Goal: Task Accomplishment & Management: Complete application form

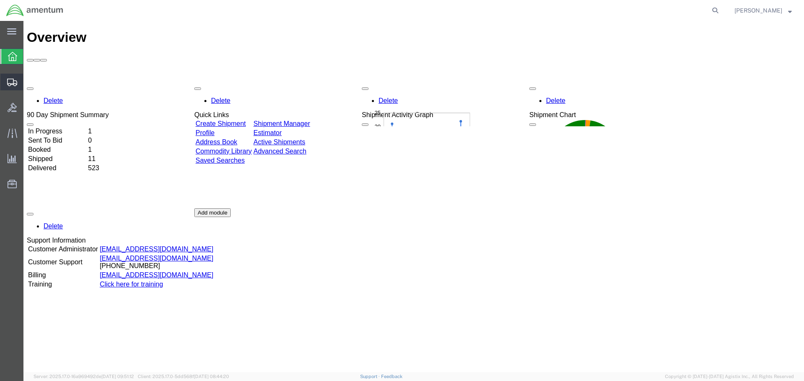
click at [0, 0] on span "Create Shipment" at bounding box center [0, 0] width 0 height 0
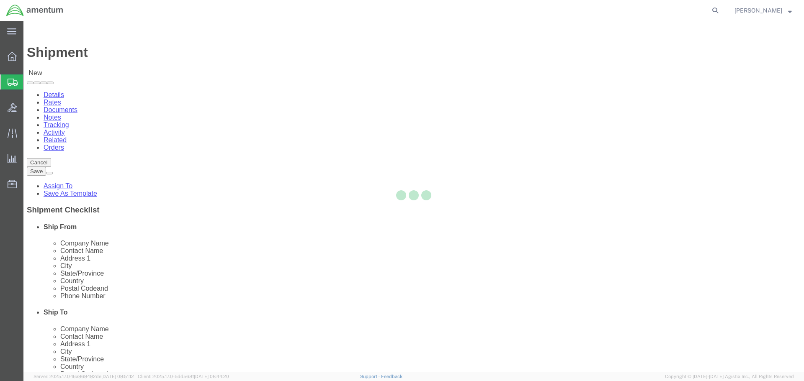
click at [216, 143] on div at bounding box center [413, 197] width 780 height 352
select select
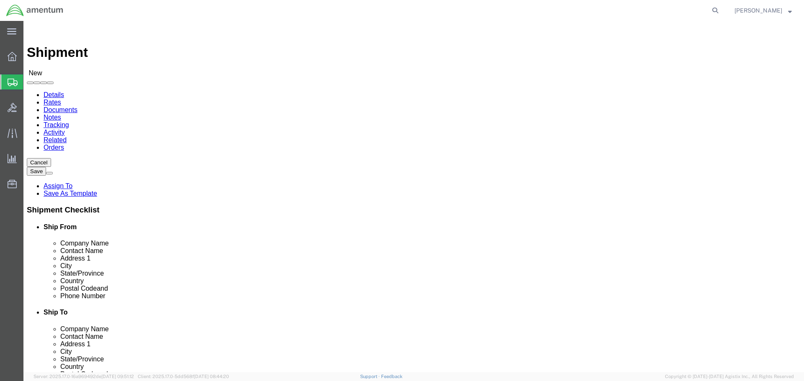
select select "MYPROFILE"
select select "FL"
type input "Amentum Services, Inc."
type input "EHO"
select select "49929"
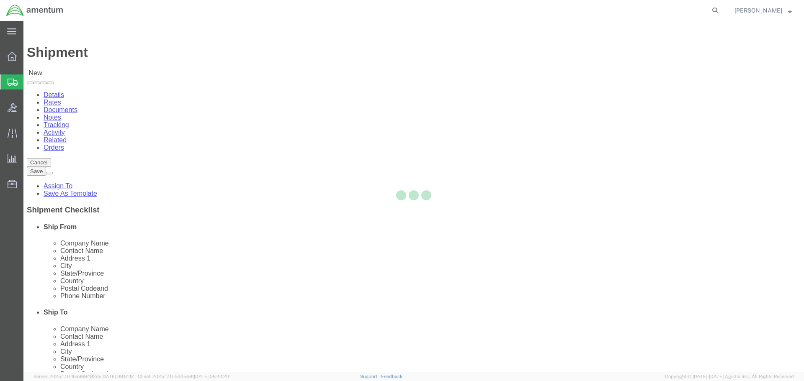
select select "[GEOGRAPHIC_DATA]"
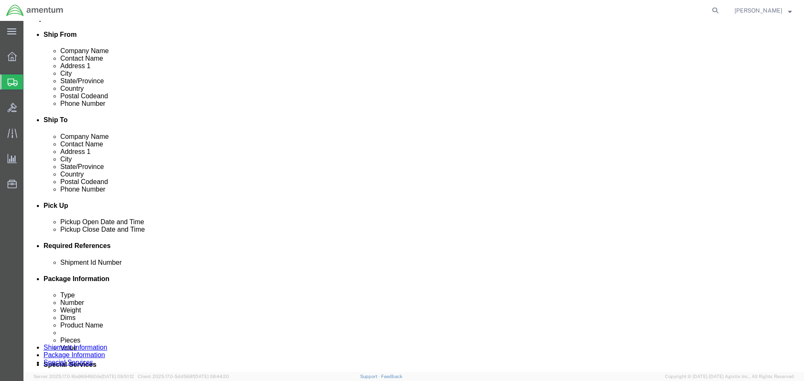
scroll to position [251, 0]
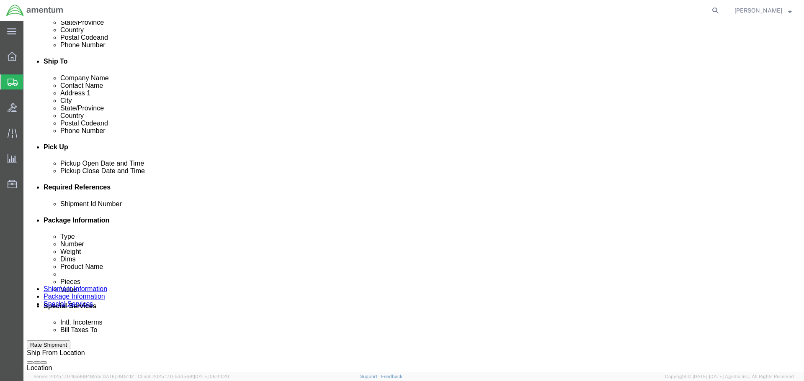
click div "[DATE] 11:00 AM"
type input "2:00 PM"
click button "Apply"
click input "text"
click div "[DATE] 10:00 AM"
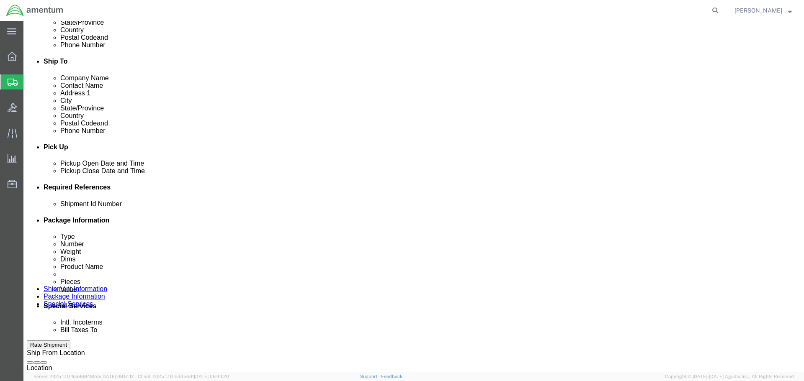
type input "11:00 AM"
click button "Apply"
click div "Shipment Id Number Select Account Type Activity ID Airline Appointment Number A…"
click input "text"
type input "MX15 TO EHO"
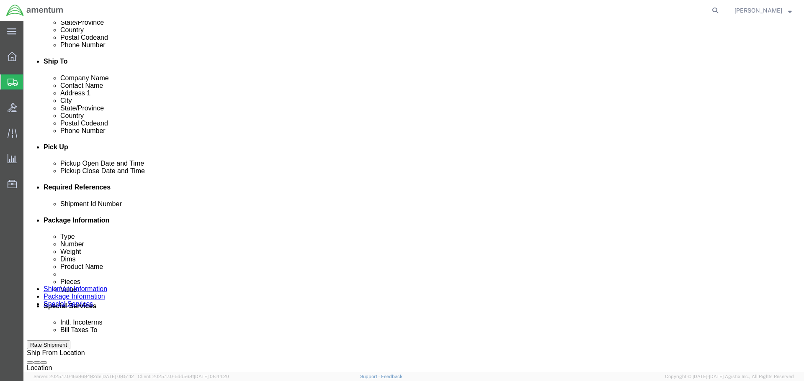
click button "Add reference"
click div "Shipment Id Number MX15 TO EHO Select Account Type Activity ID Airline Appointm…"
click select "Select Account Type Activity ID Airline Appointment Number ASN Batch Request # …"
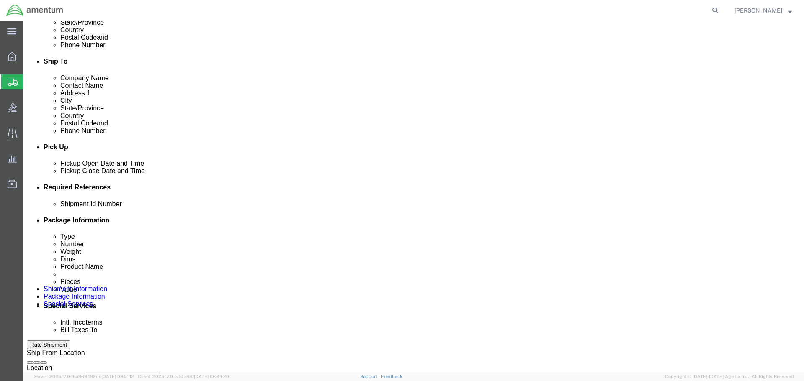
select select "PROJNUM"
click select "Select Account Type Activity ID Airline Appointment Number ASN Batch Request # …"
type input "6118.03.03.2219.000.SER.0000"
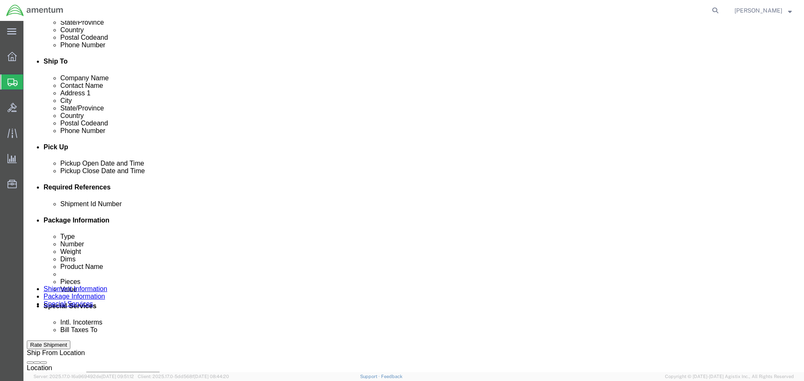
select select "DEPT"
type input "CBP"
select select "CUSTREF"
click input "IR17"
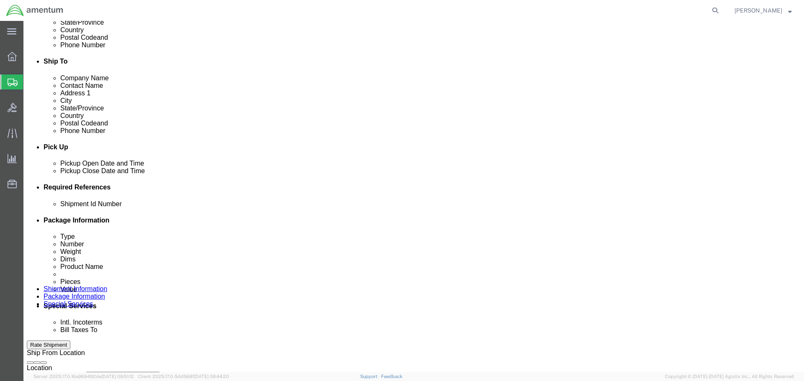
type input "IR1431"
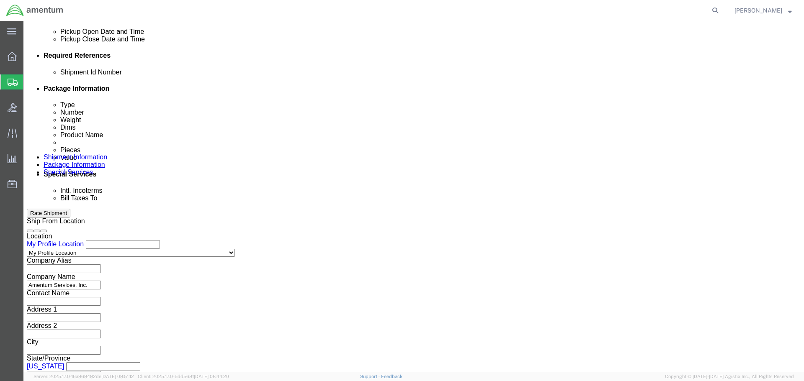
click button "Continue"
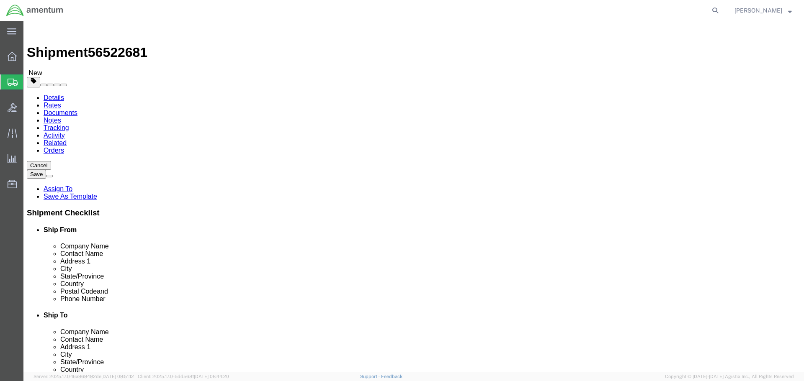
click input "text"
click select "Select BCK Boxes Bale(s) Basket(s) Bolt(s) Bottle(s) Buckets Bulk Bundle(s) Can…"
select select "PSNS"
type input "32"
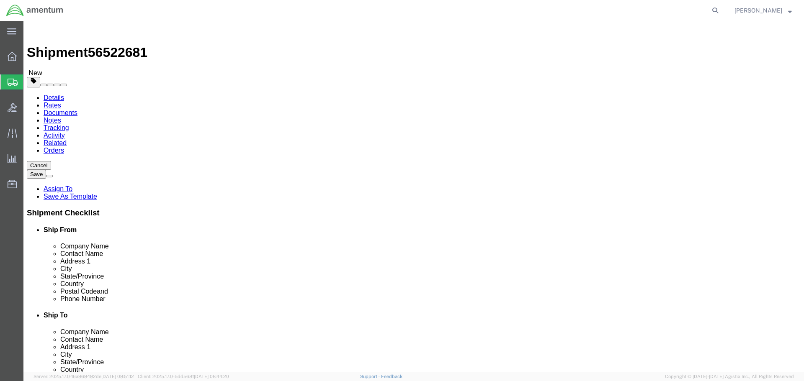
type input "39"
type input "46"
type input "256"
click link "Add Content"
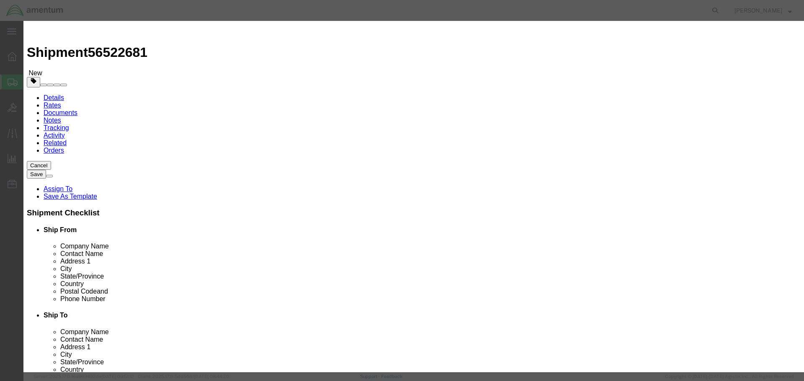
click select "Select 50 55 60 65 70 85 92.5 100 125 175 250 300 400"
select select "125"
click select "Select 50 55 60 65 70 85 92.5 100 125 175 250 300 400"
click input "text"
type input "MX15"
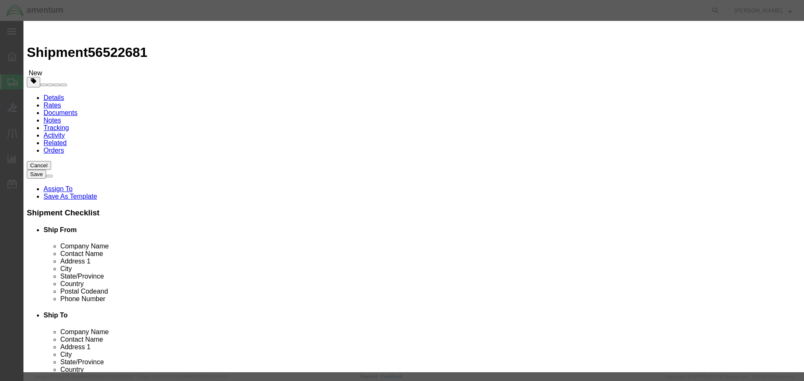
type input "1"
type input "700000"
click button "Save & Close"
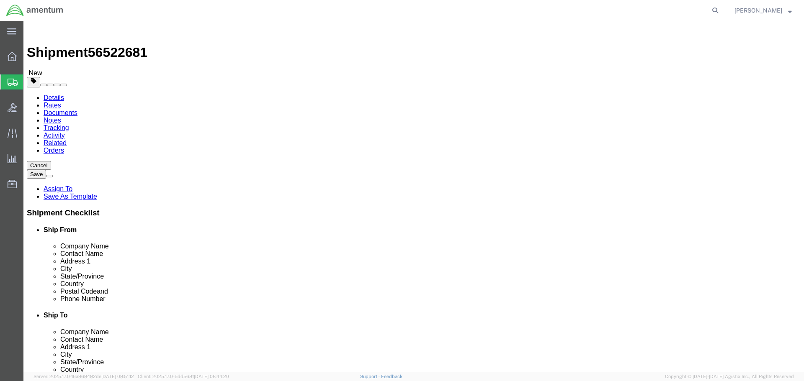
click button "Rate Shipment"
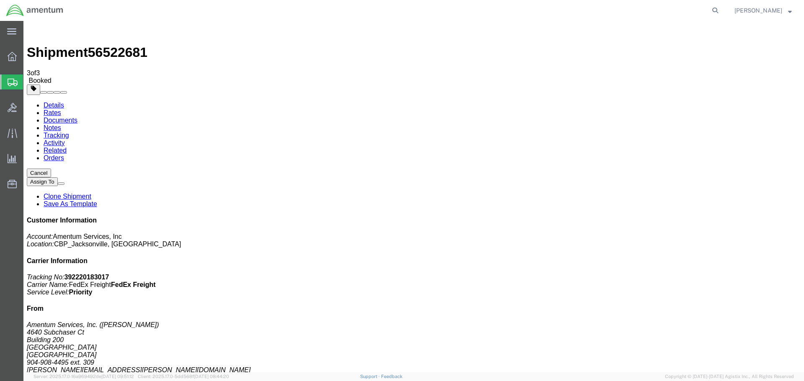
checkbox input "true"
click at [57, 102] on link "Details" at bounding box center [54, 105] width 21 height 7
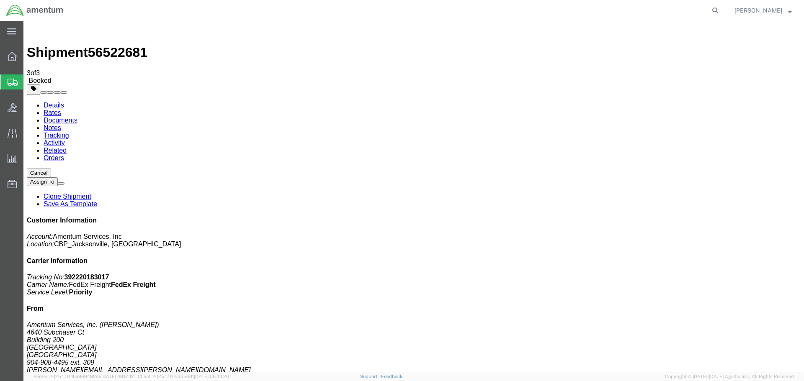
click link "Schedule pickup request"
drag, startPoint x: 304, startPoint y: 176, endPoint x: 298, endPoint y: 171, distance: 7.5
click div "Shipment Detail Ship From Amentum Services, Inc. ([PERSON_NAME]) [STREET_ADDRES…"
drag, startPoint x: 684, startPoint y: 125, endPoint x: 615, endPoint y: 104, distance: 72.1
click div "Customer Information Account: Amentum Services, Inc Location: CBP_Jacksonville,…"
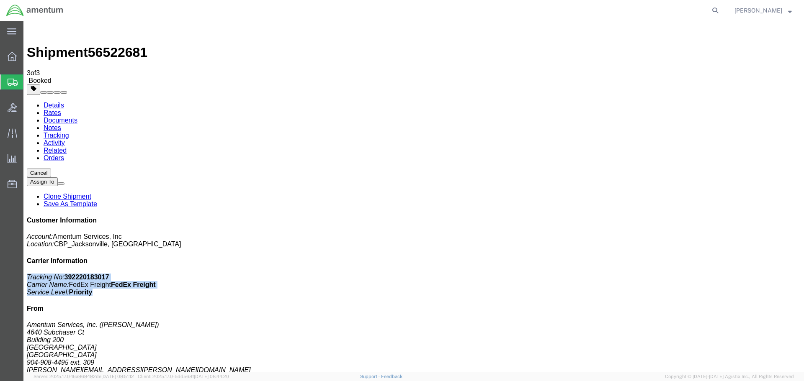
copy p "Tracking No: 392220183017 Carrier Name: FedEx Freight FedEx Freight Service Lev…"
click address "Amentum Services, Inc ([PERSON_NAME]) [STREET_ADDRESS][PERSON_NAME] [PHONE_NUMB…"
